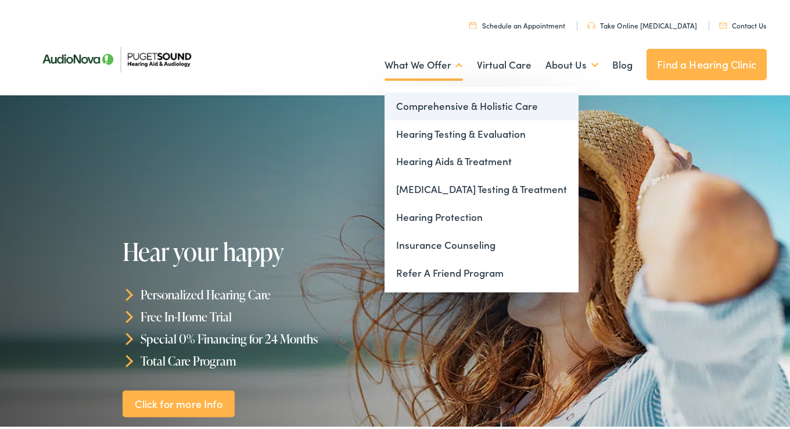
click at [425, 100] on link "Comprehensive & Holistic Care" at bounding box center [482, 104] width 194 height 28
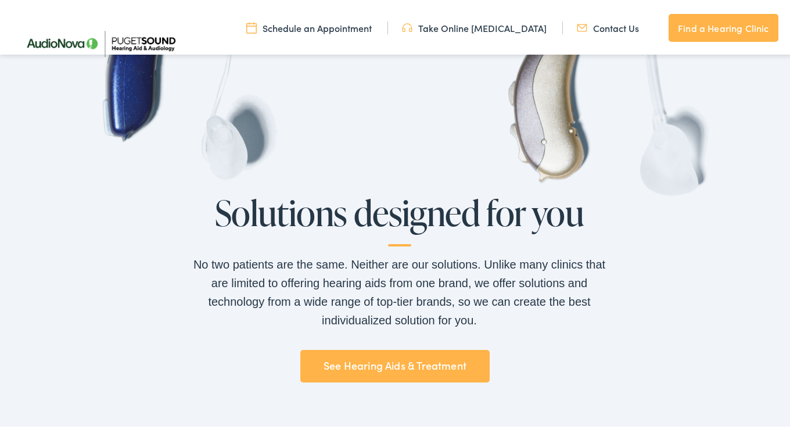
scroll to position [755, 0]
click at [402, 358] on link "See Hearing Aids & Treatment" at bounding box center [394, 363] width 189 height 33
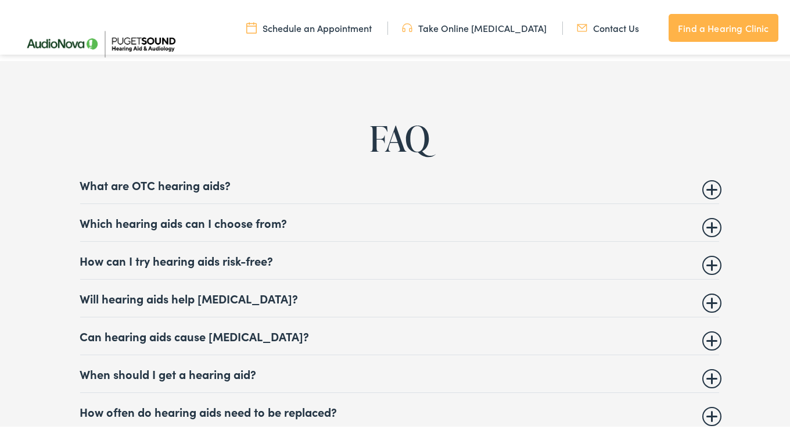
scroll to position [4299, 0]
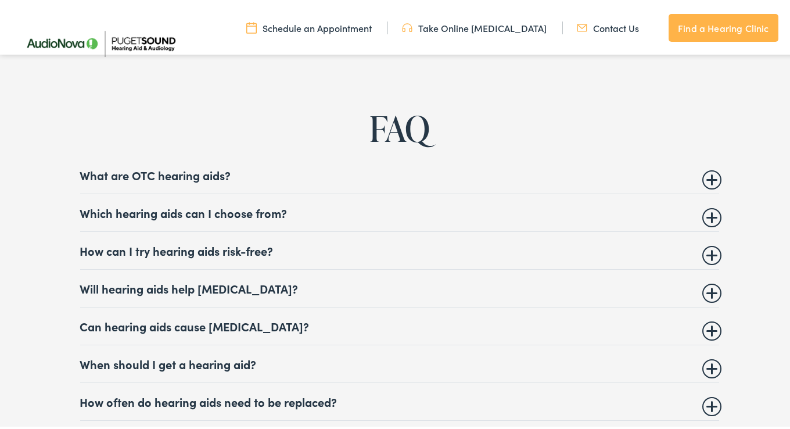
click at [173, 167] on summary "What are OTC hearing aids?" at bounding box center [399, 173] width 639 height 14
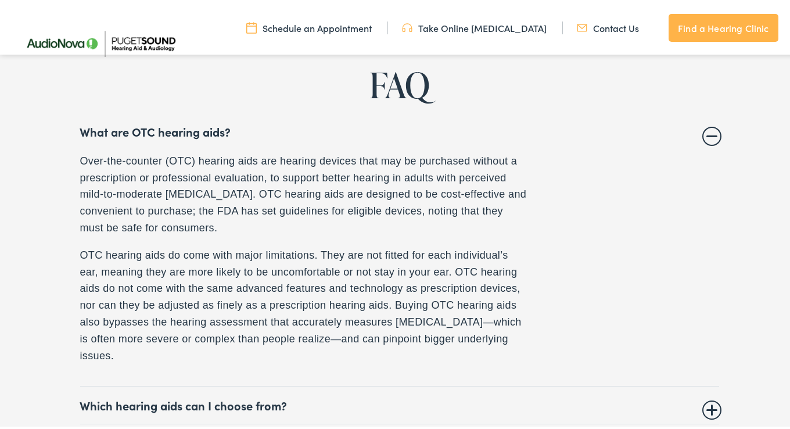
scroll to position [4415, 0]
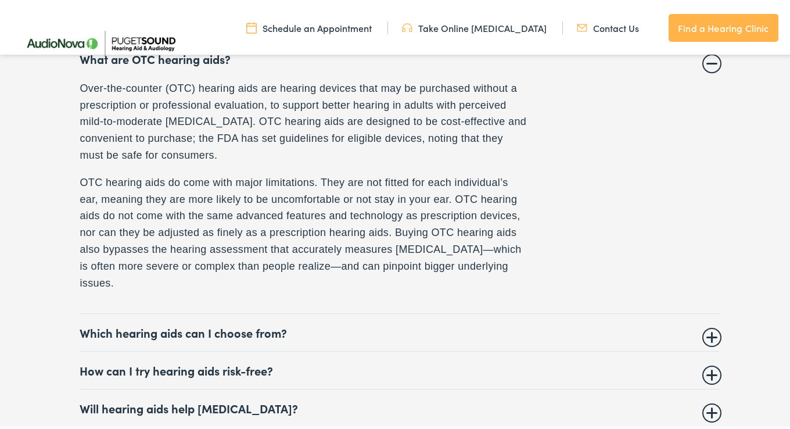
click at [254, 323] on summary "Which hearing aids can I choose from?" at bounding box center [399, 330] width 639 height 14
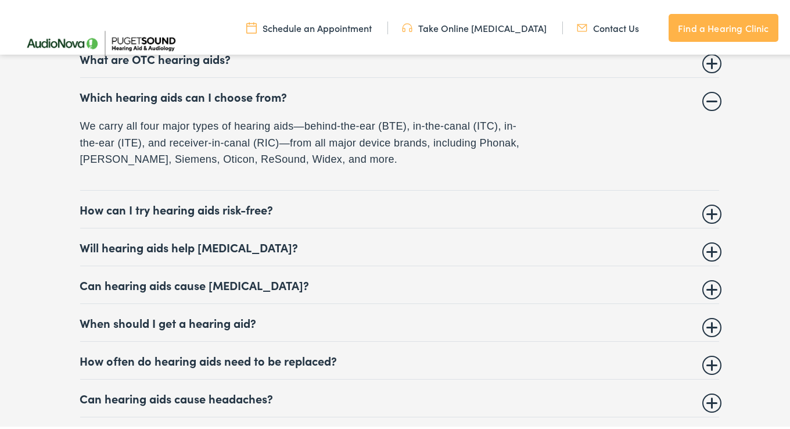
click at [234, 200] on summary "How can I try hearing aids risk-free?" at bounding box center [399, 207] width 639 height 14
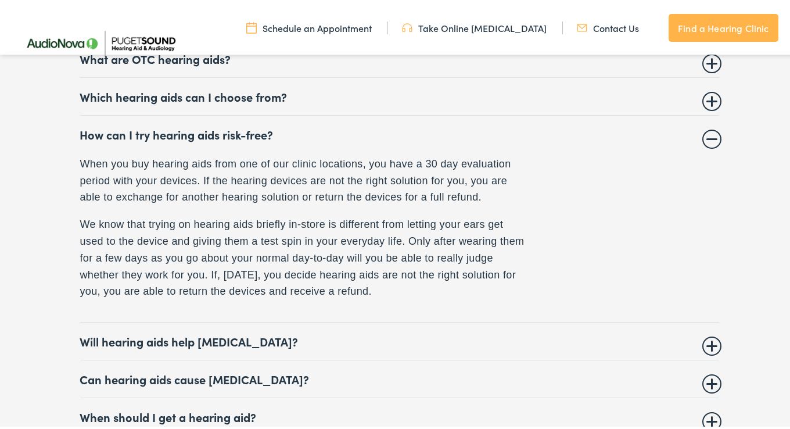
scroll to position [4473, 0]
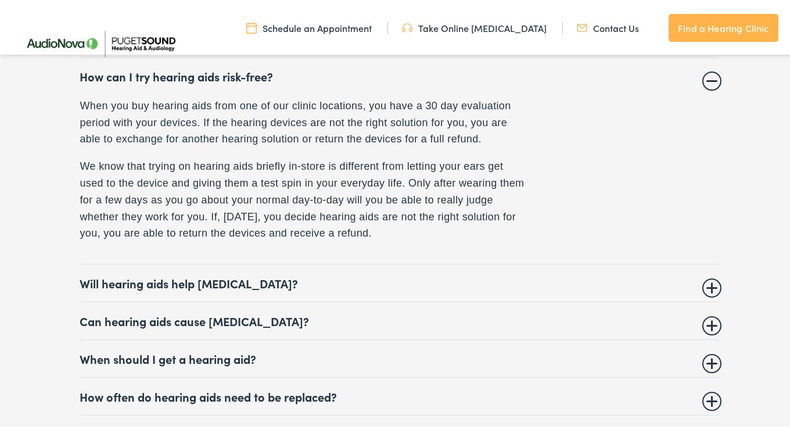
click at [196, 274] on summary "Will hearing aids help tinnitus?" at bounding box center [399, 281] width 639 height 14
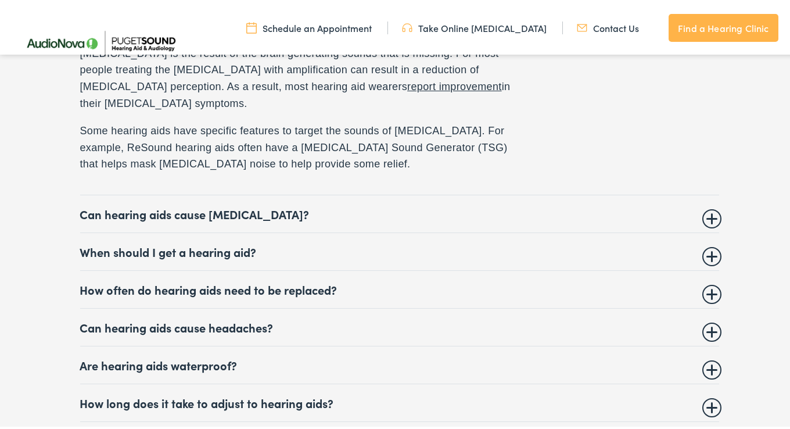
scroll to position [4589, 0]
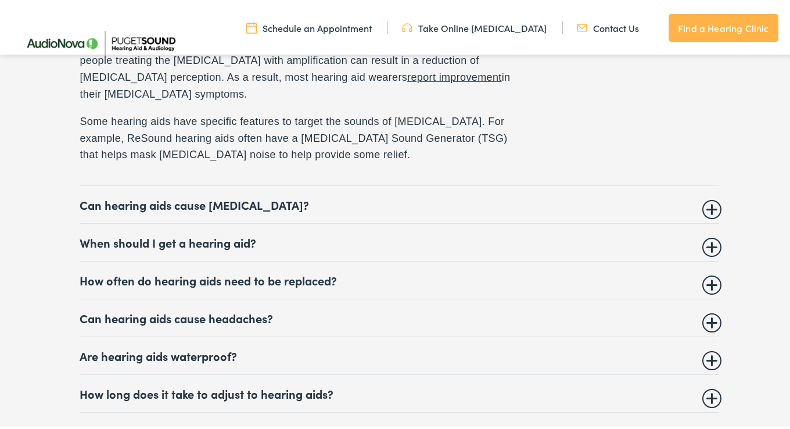
click at [205, 271] on summary "How often do hearing aids need to be replaced?" at bounding box center [399, 278] width 639 height 14
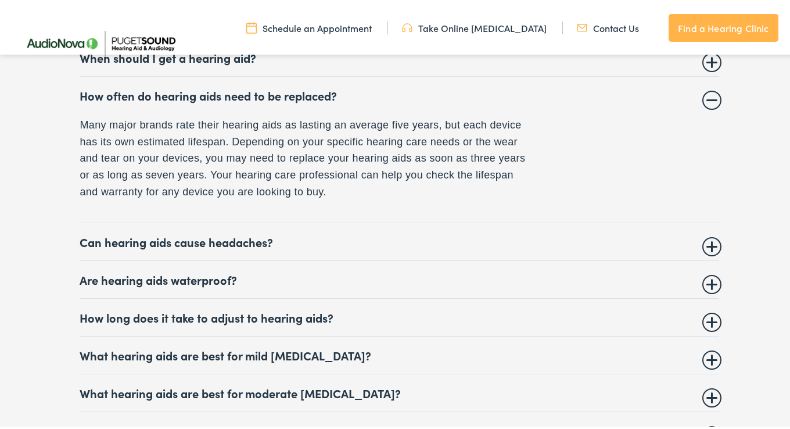
scroll to position [4633, 0]
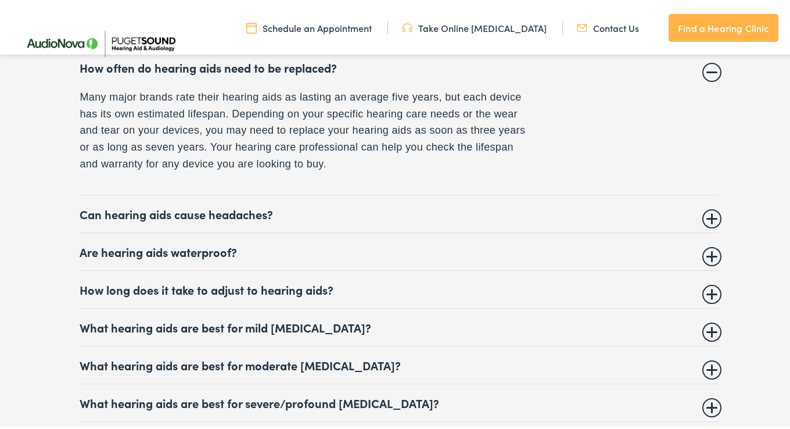
click at [178, 244] on summary "Are hearing aids waterproof?" at bounding box center [399, 249] width 639 height 14
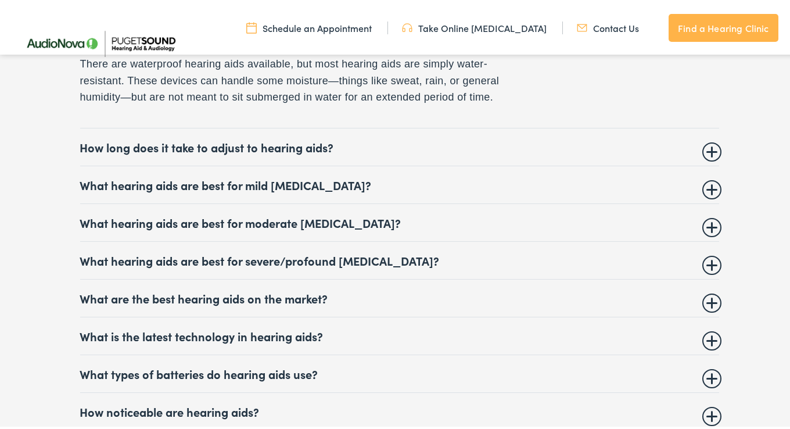
scroll to position [4749, 0]
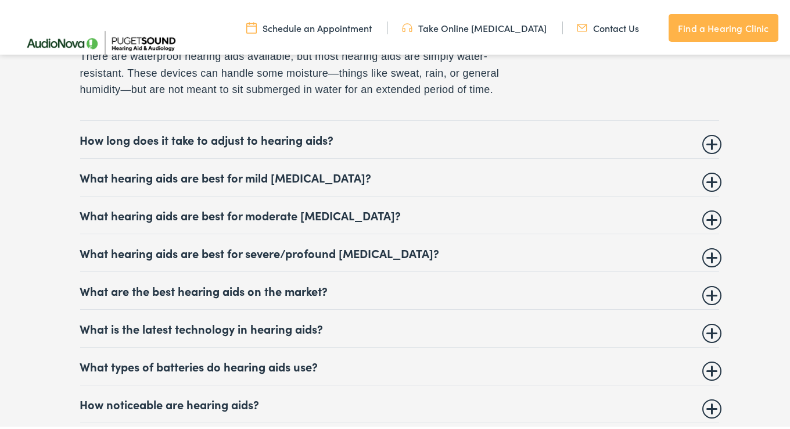
click at [228, 319] on summary "What is the latest technology in hearing aids?" at bounding box center [399, 326] width 639 height 14
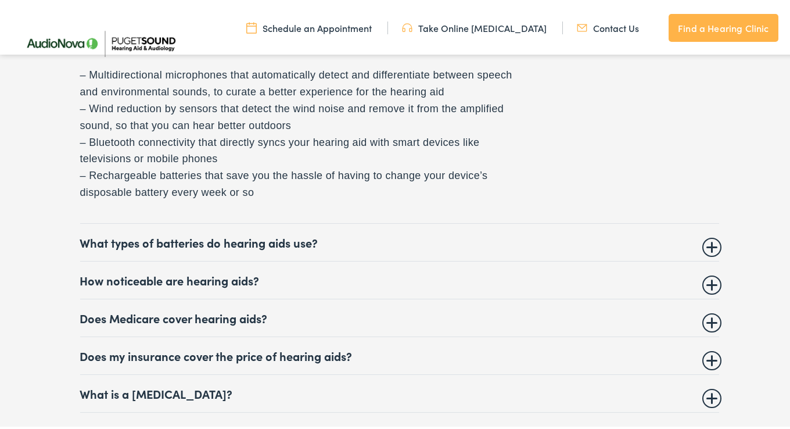
scroll to position [5039, 0]
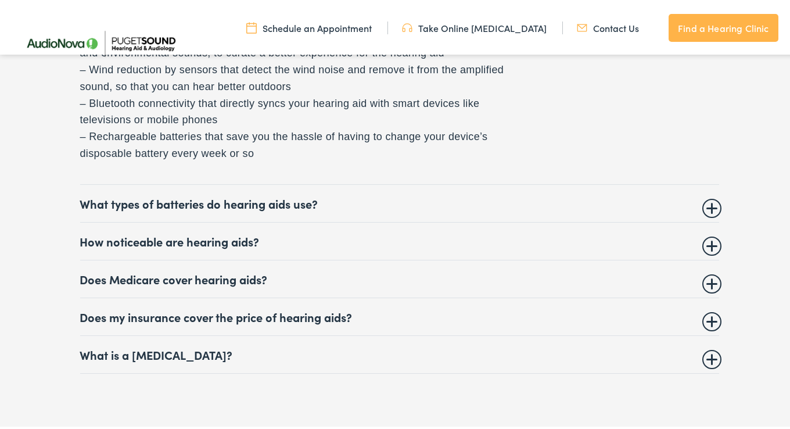
click at [191, 270] on summary "Does Medicare cover hearing aids?" at bounding box center [399, 277] width 639 height 14
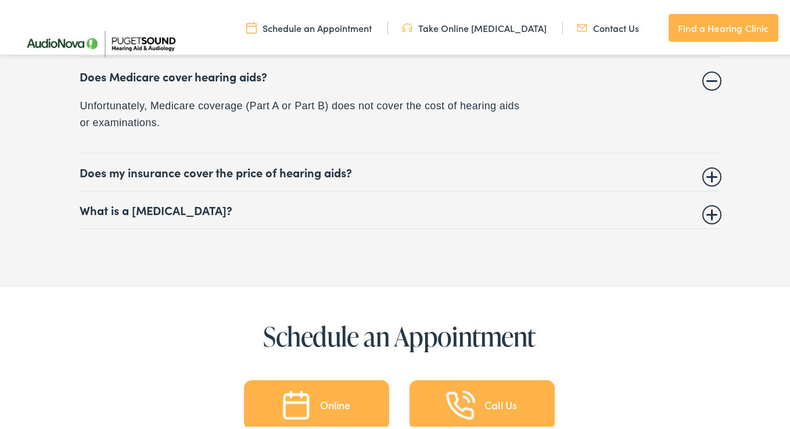
scroll to position [5025, 0]
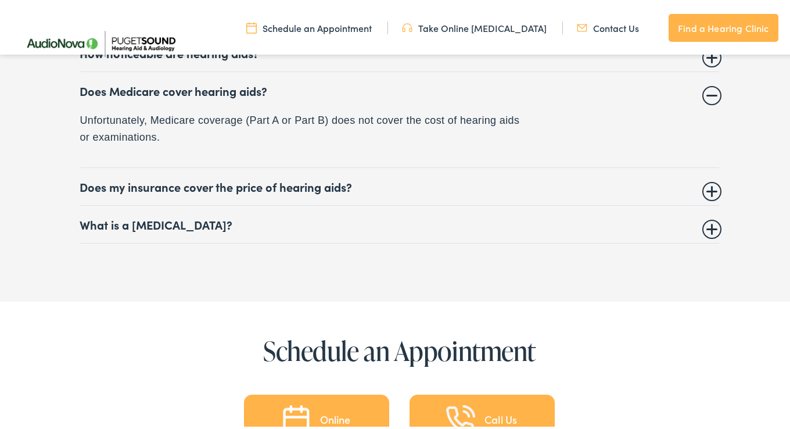
click at [271, 177] on summary "Does my insurance cover the price of hearing aids?" at bounding box center [399, 184] width 639 height 14
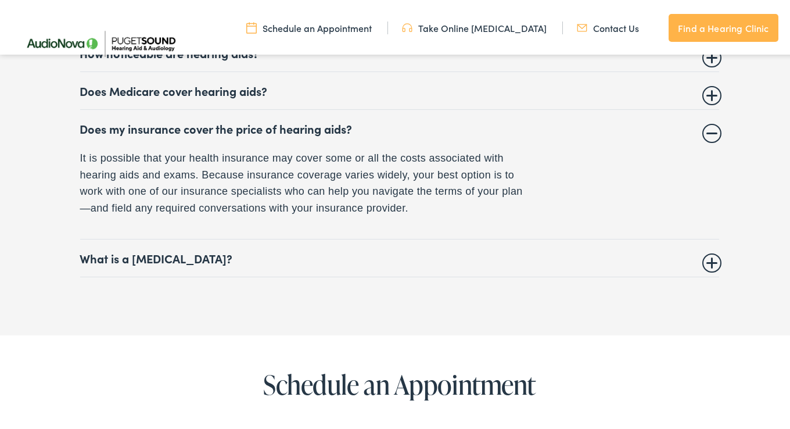
scroll to position [5083, 0]
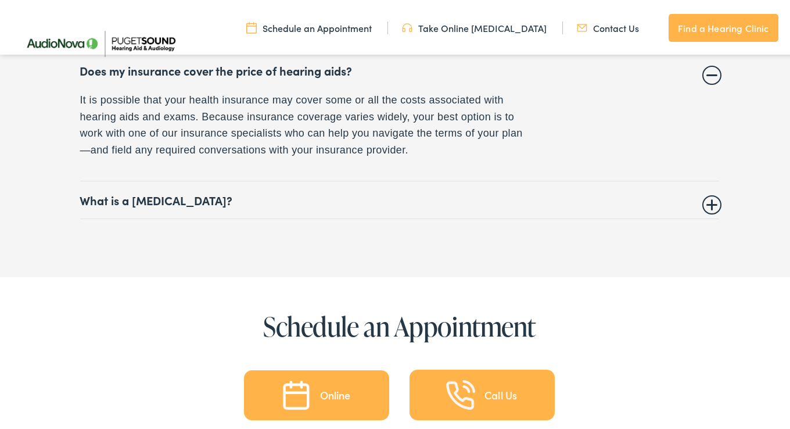
click at [175, 191] on summary "What is a hearing test?" at bounding box center [399, 198] width 639 height 14
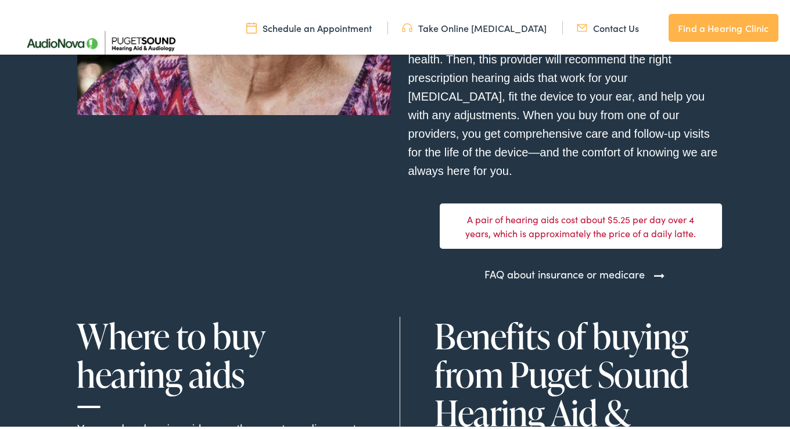
scroll to position [3224, 0]
